Goal: Information Seeking & Learning: Learn about a topic

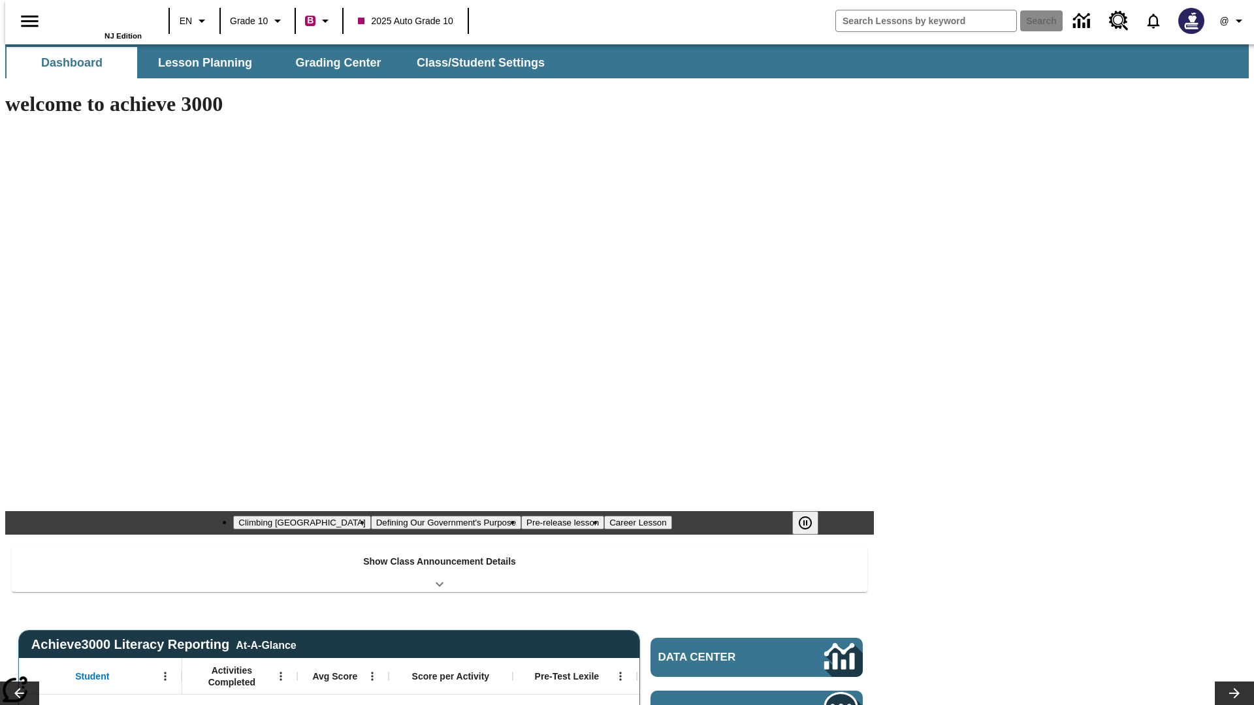
type input "-1"
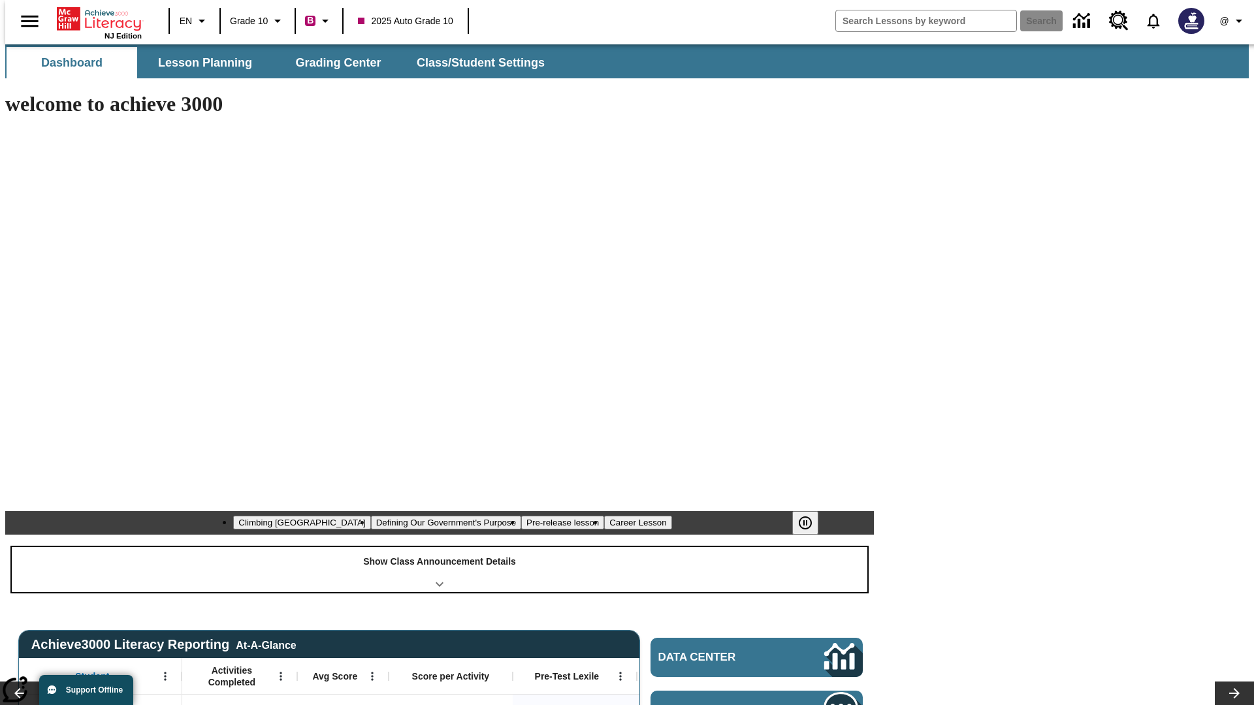
click at [440, 547] on div "Show Class Announcement Details" at bounding box center [440, 569] width 856 height 45
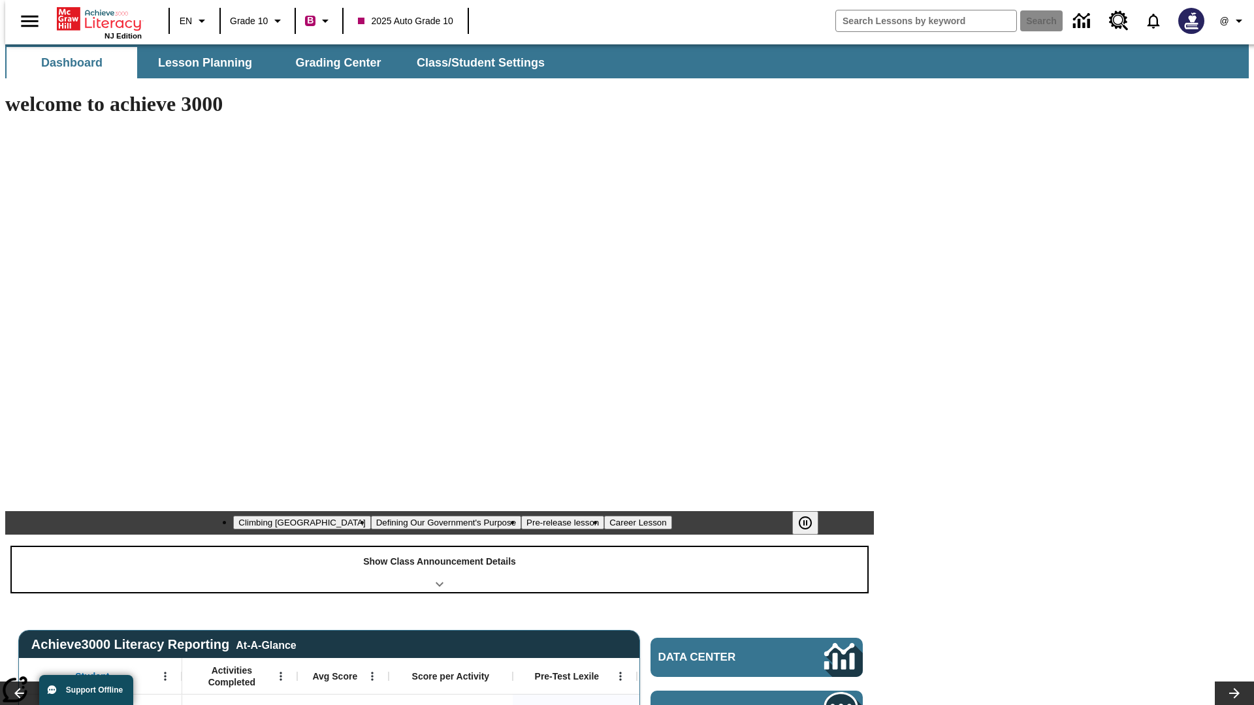
click at [440, 547] on div "Show Class Announcement Details" at bounding box center [440, 569] width 856 height 45
